Goal: Navigation & Orientation: Find specific page/section

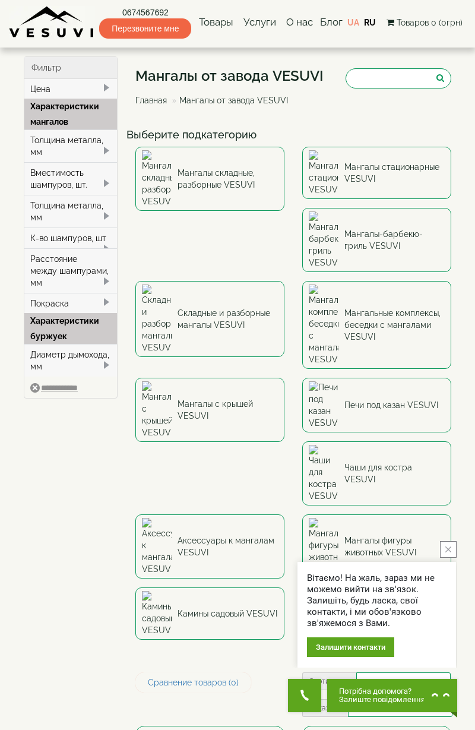
click at [218, 171] on link "Мангалы складные, разборные VESUVI" at bounding box center [209, 179] width 149 height 64
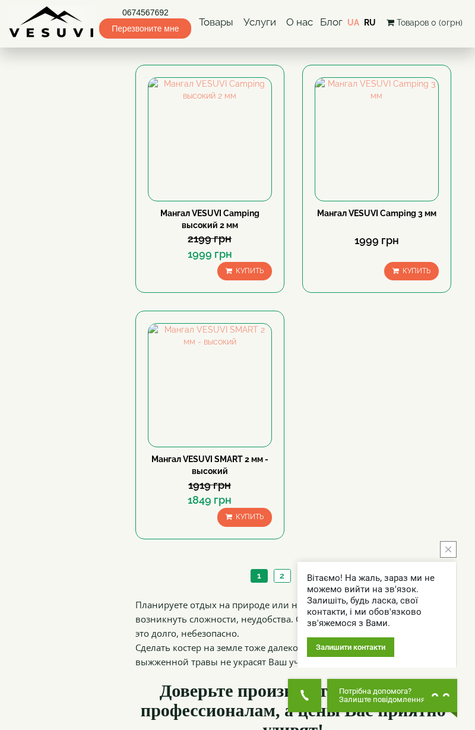
scroll to position [1682, 0]
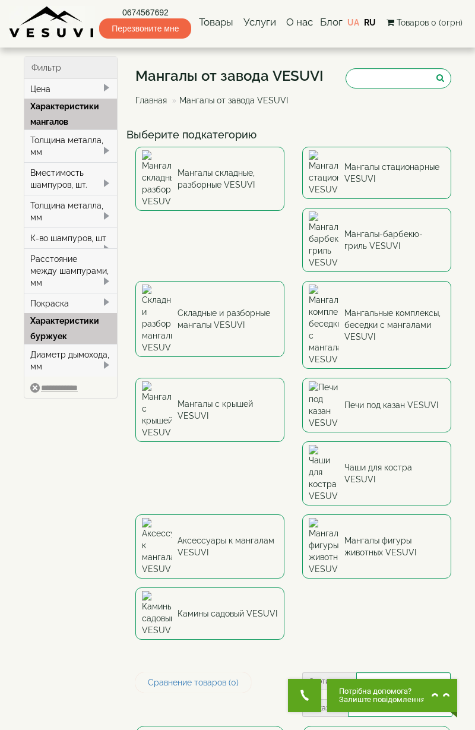
click at [284, 281] on link "Складные и разборные мангалы VESUVI" at bounding box center [209, 319] width 149 height 76
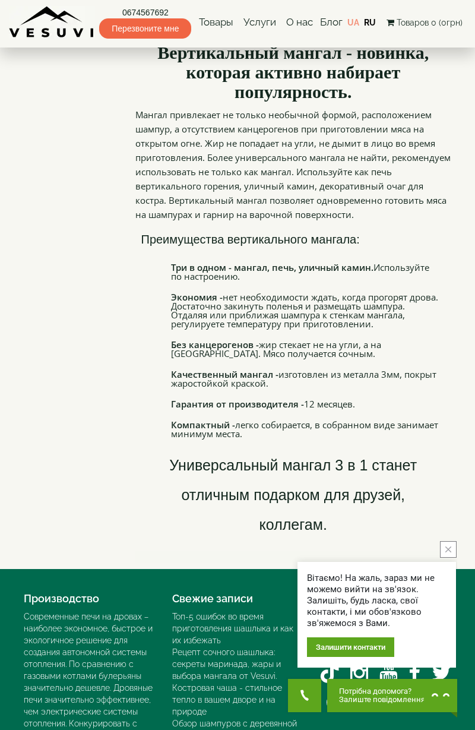
scroll to position [486, 0]
